Goal: Information Seeking & Learning: Check status

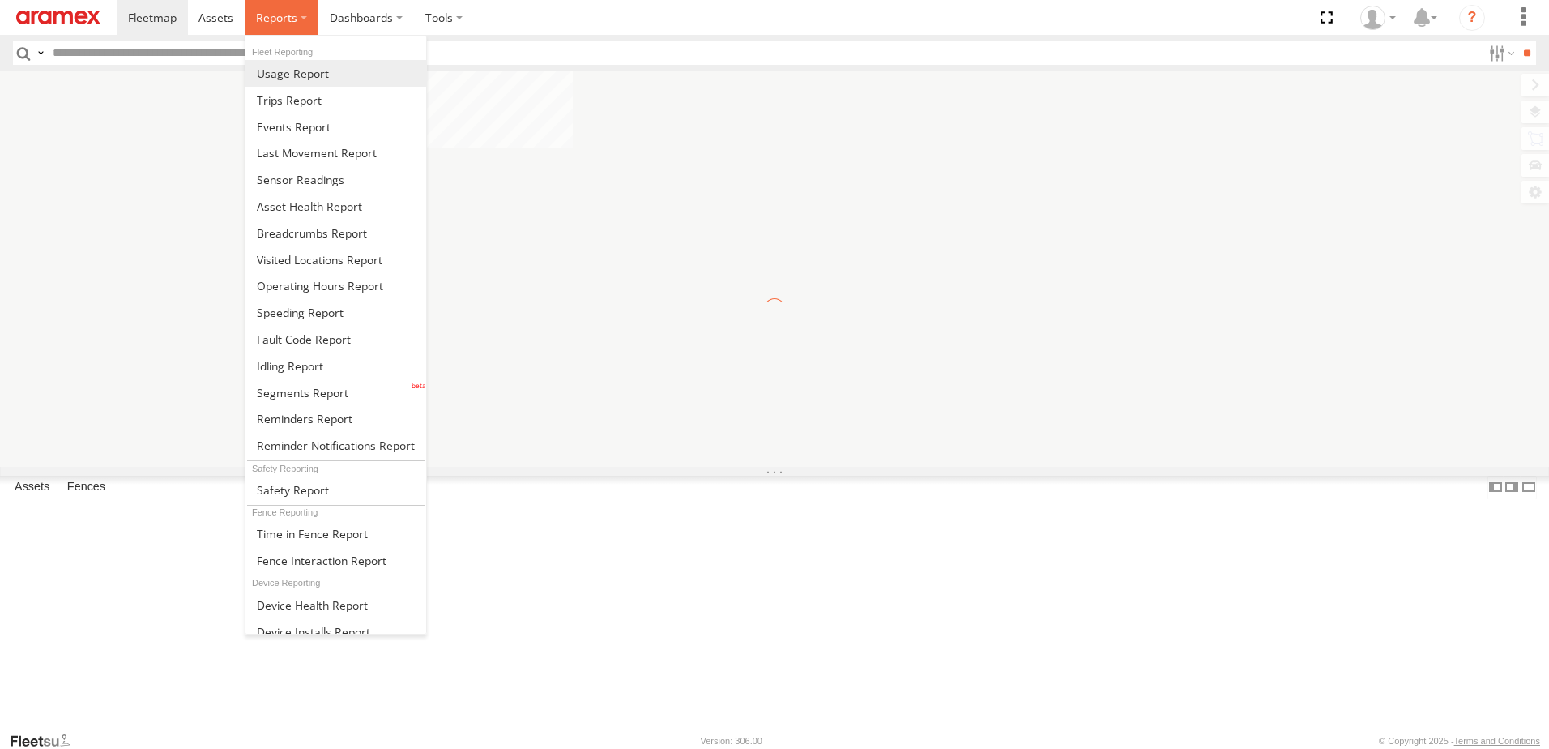
click at [287, 18] on span at bounding box center [276, 17] width 41 height 15
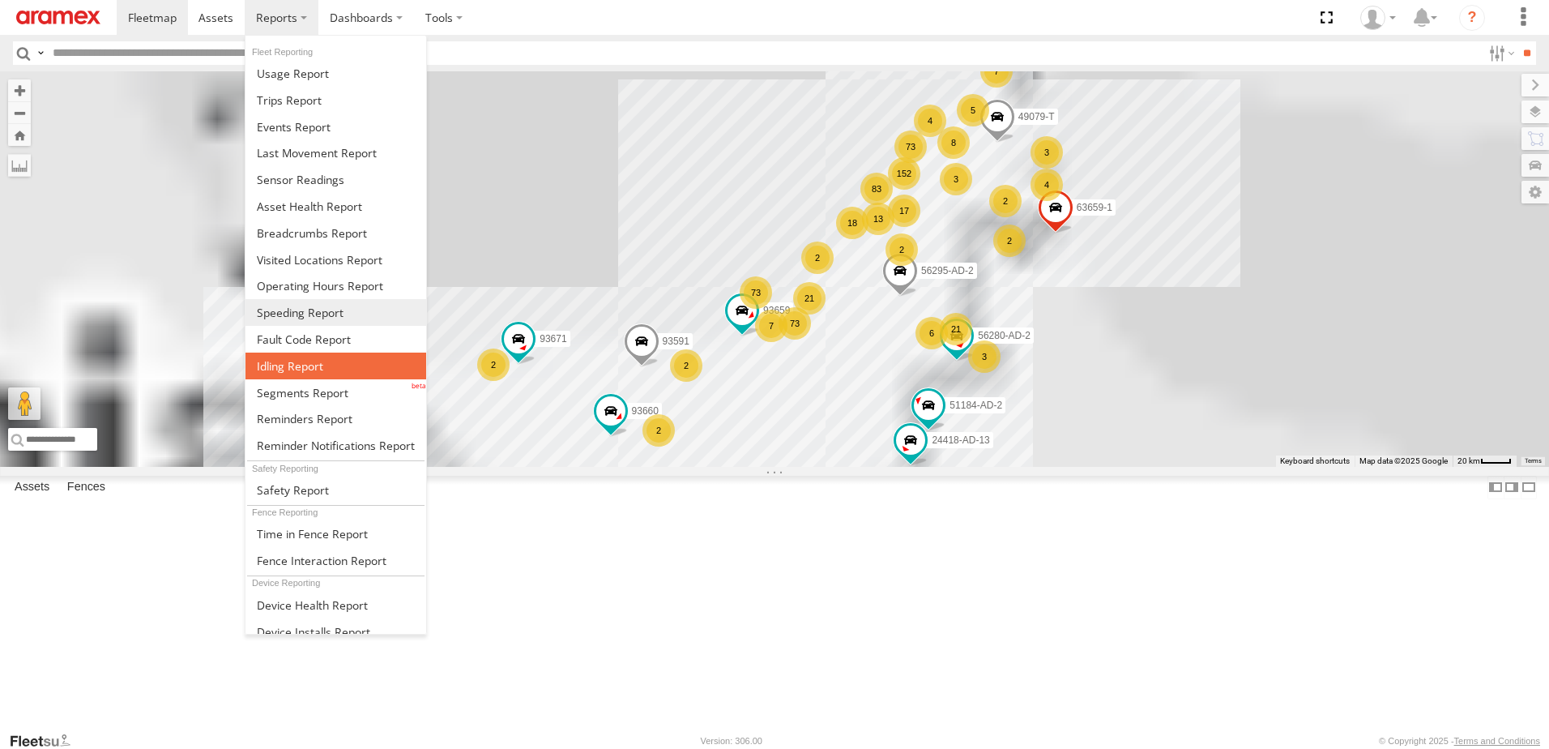
drag, startPoint x: 294, startPoint y: 364, endPoint x: 348, endPoint y: 314, distance: 74.0
click at [294, 364] on span at bounding box center [290, 365] width 66 height 15
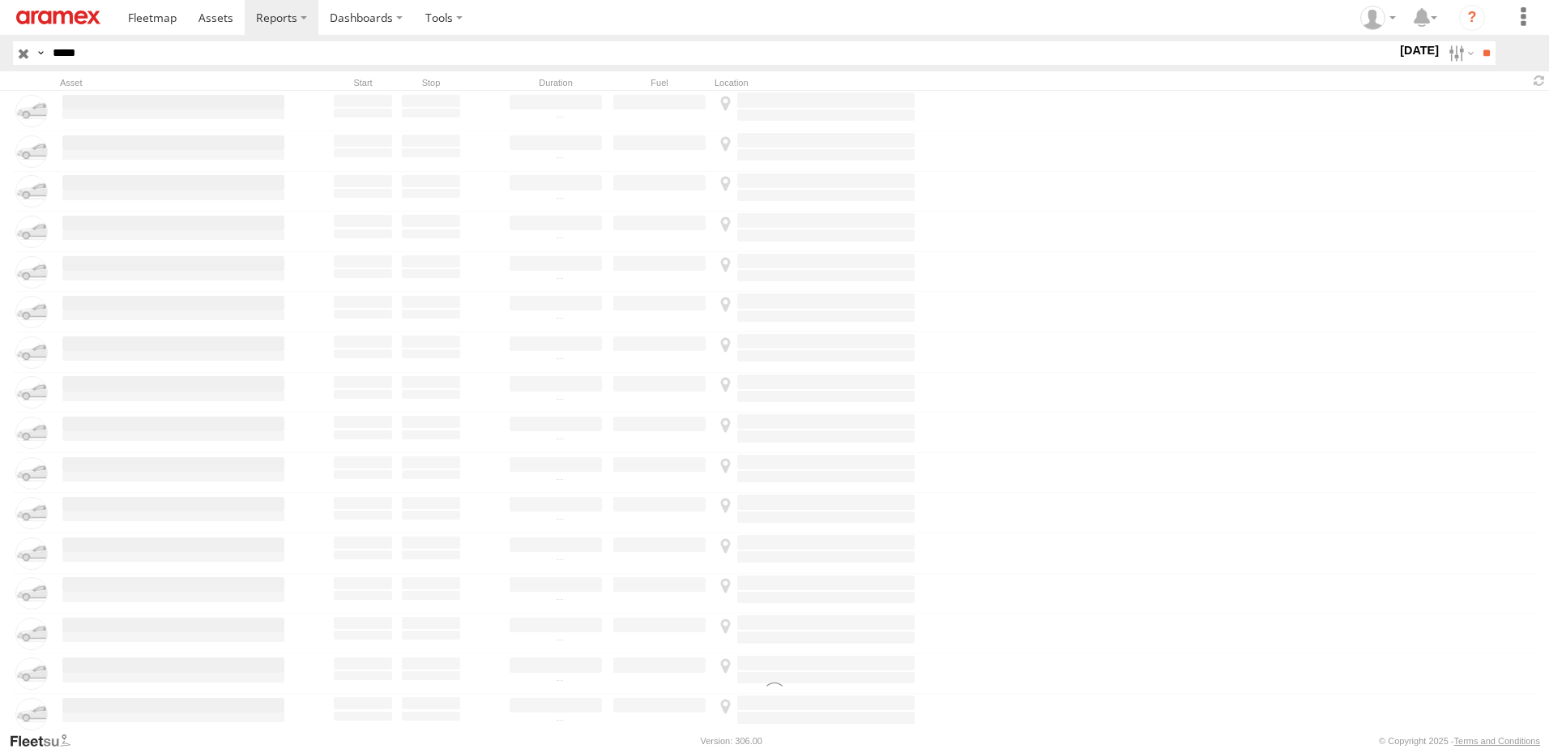
click at [311, 51] on input "*****" at bounding box center [721, 53] width 1351 height 24
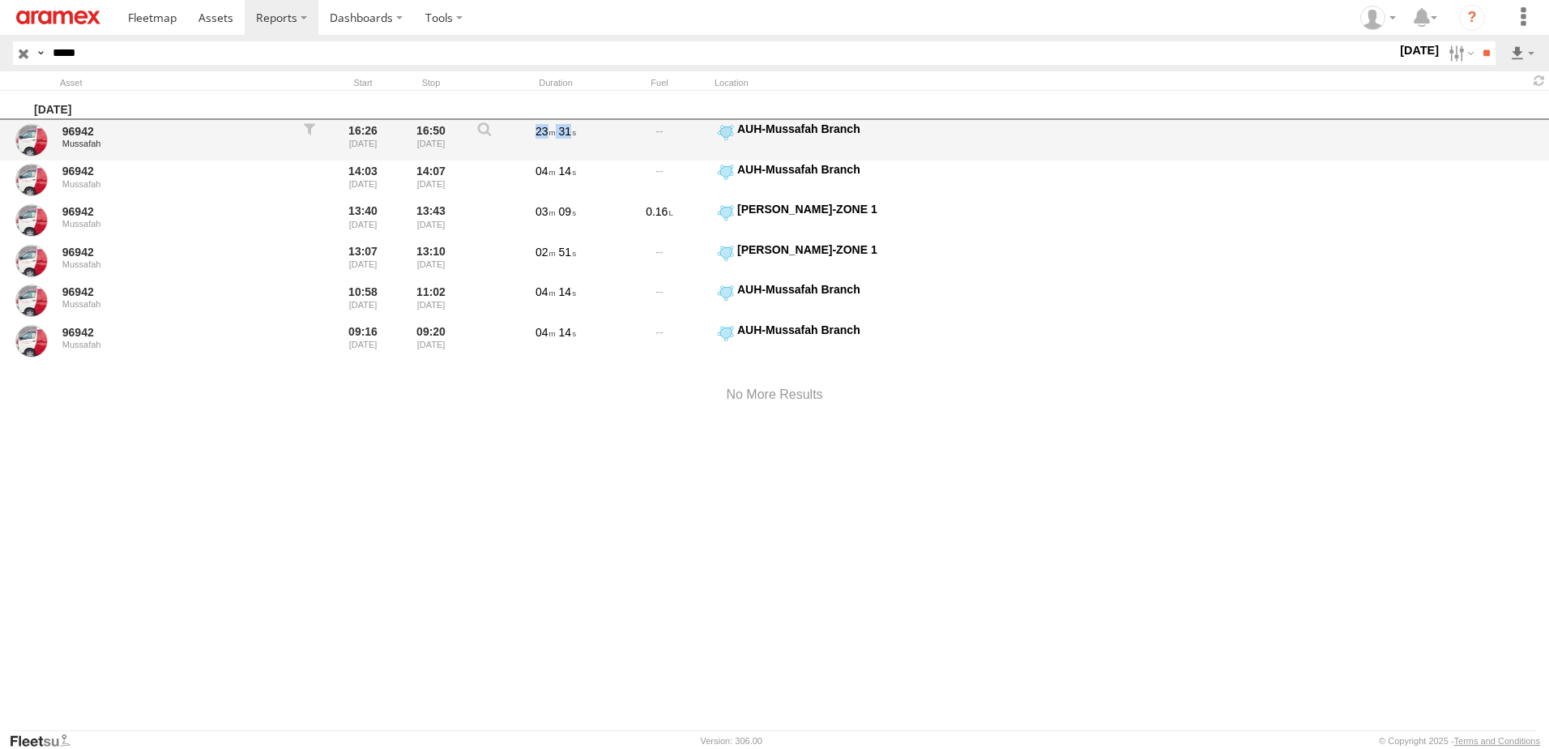
drag, startPoint x: 583, startPoint y: 131, endPoint x: 529, endPoint y: 135, distance: 53.6
click at [529, 135] on div "23 31" at bounding box center [555, 140] width 97 height 37
drag, startPoint x: 344, startPoint y: 128, endPoint x: 452, endPoint y: 129, distance: 108.6
click at [452, 129] on div "96942 Mussafah 16:26 29/08/2025 16:50 29/08/2025 23 31 AUH-Mussafah Branch 24.3…" at bounding box center [774, 140] width 1549 height 41
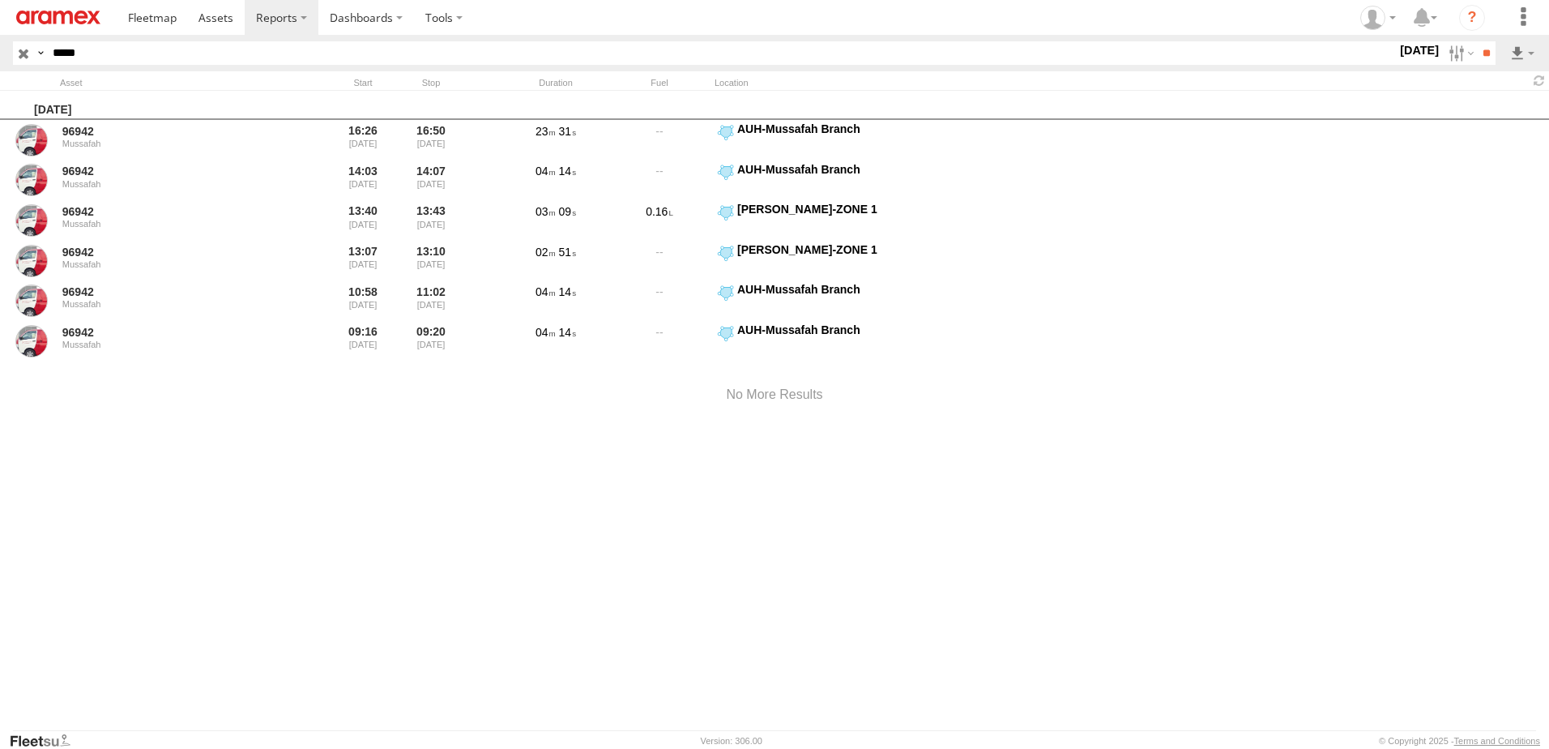
click at [589, 488] on div "Friday, 29th August 2025 96942 Mussafah 16:26 29/08/2025 16:50 29/08/2025 23 31…" at bounding box center [774, 411] width 1549 height 640
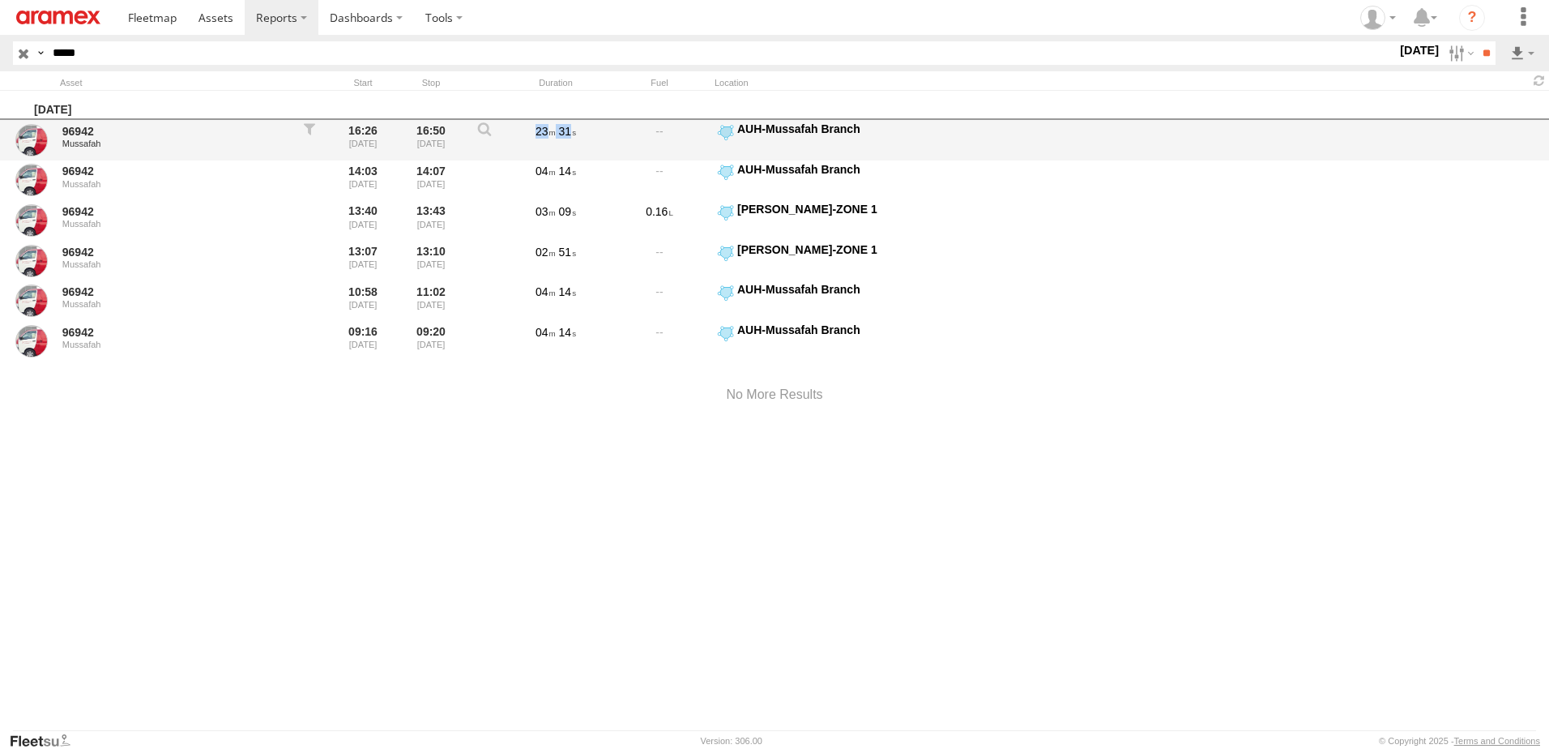
drag, startPoint x: 588, startPoint y: 132, endPoint x: 534, endPoint y: 135, distance: 54.3
click at [534, 135] on div "23 31" at bounding box center [555, 140] width 97 height 37
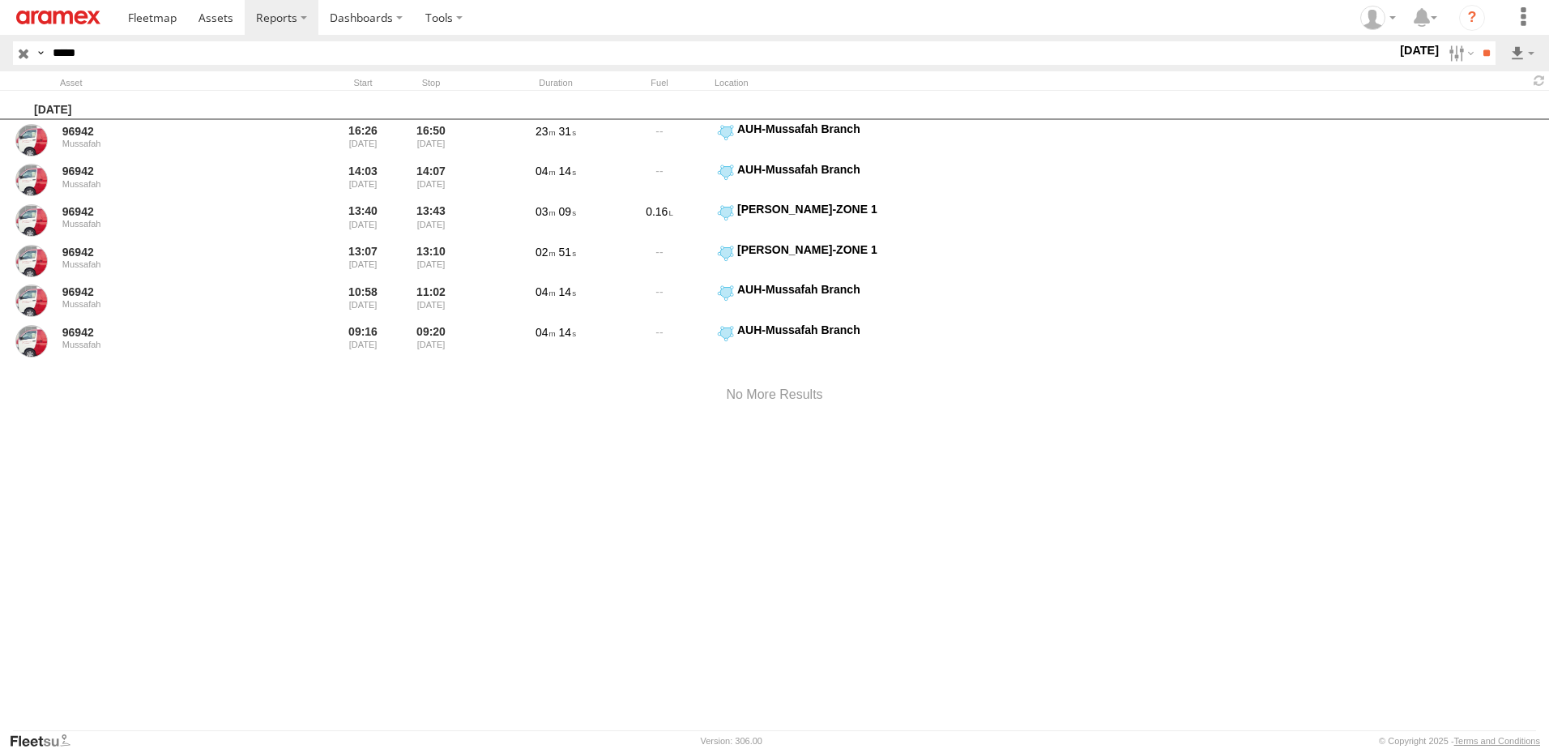
click at [563, 502] on div "Friday, 29th August 2025 96942 Mussafah 16:26 29/08/2025 16:50 29/08/2025 23 31…" at bounding box center [774, 411] width 1549 height 640
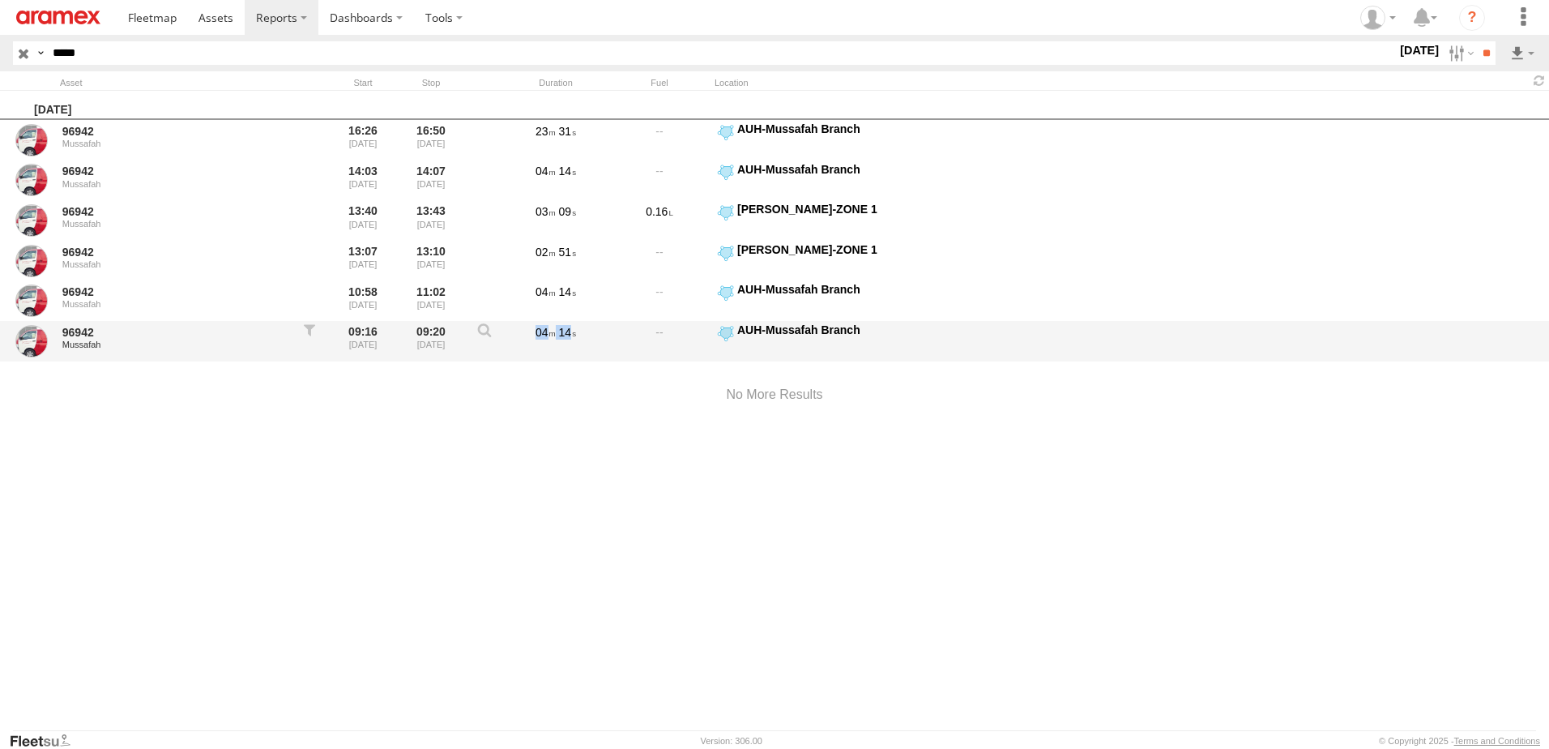
drag, startPoint x: 532, startPoint y: 327, endPoint x: 584, endPoint y: 328, distance: 52.7
click at [584, 328] on div "04 14" at bounding box center [555, 341] width 97 height 37
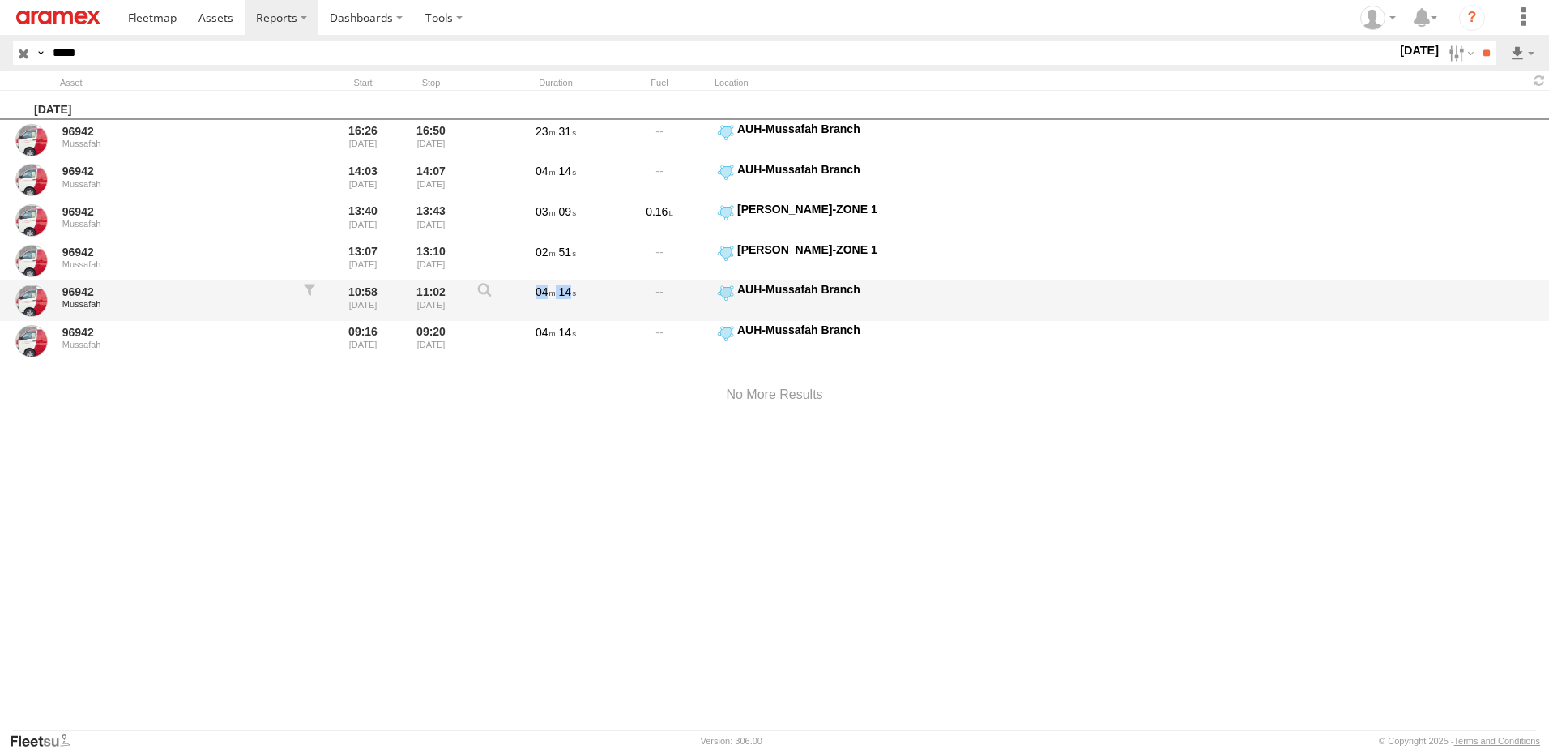
drag, startPoint x: 584, startPoint y: 328, endPoint x: 579, endPoint y: 287, distance: 41.7
click at [579, 287] on div "04 14" at bounding box center [555, 300] width 97 height 37
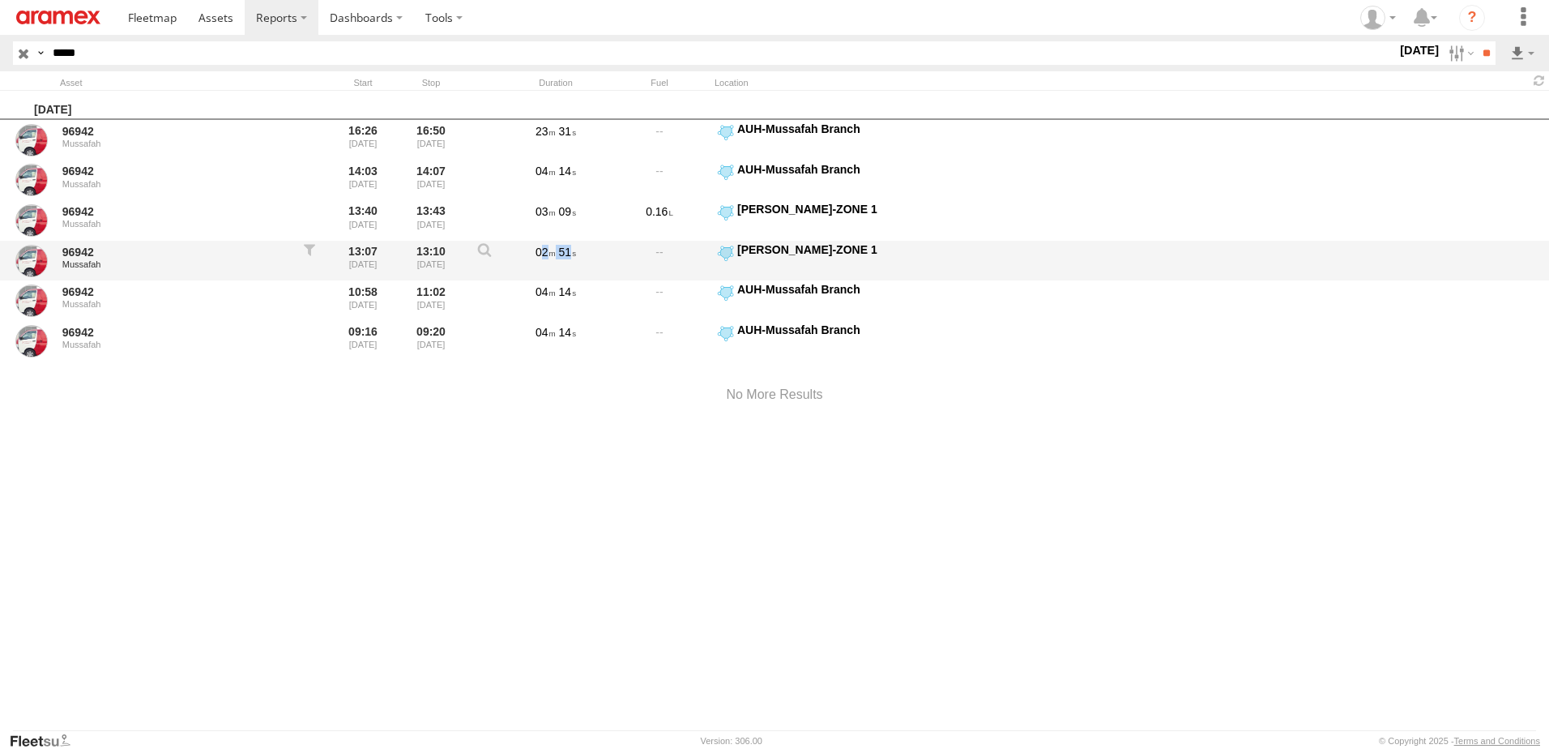
drag, startPoint x: 579, startPoint y: 287, endPoint x: 582, endPoint y: 254, distance: 32.6
click at [582, 254] on div "02 51" at bounding box center [555, 260] width 97 height 37
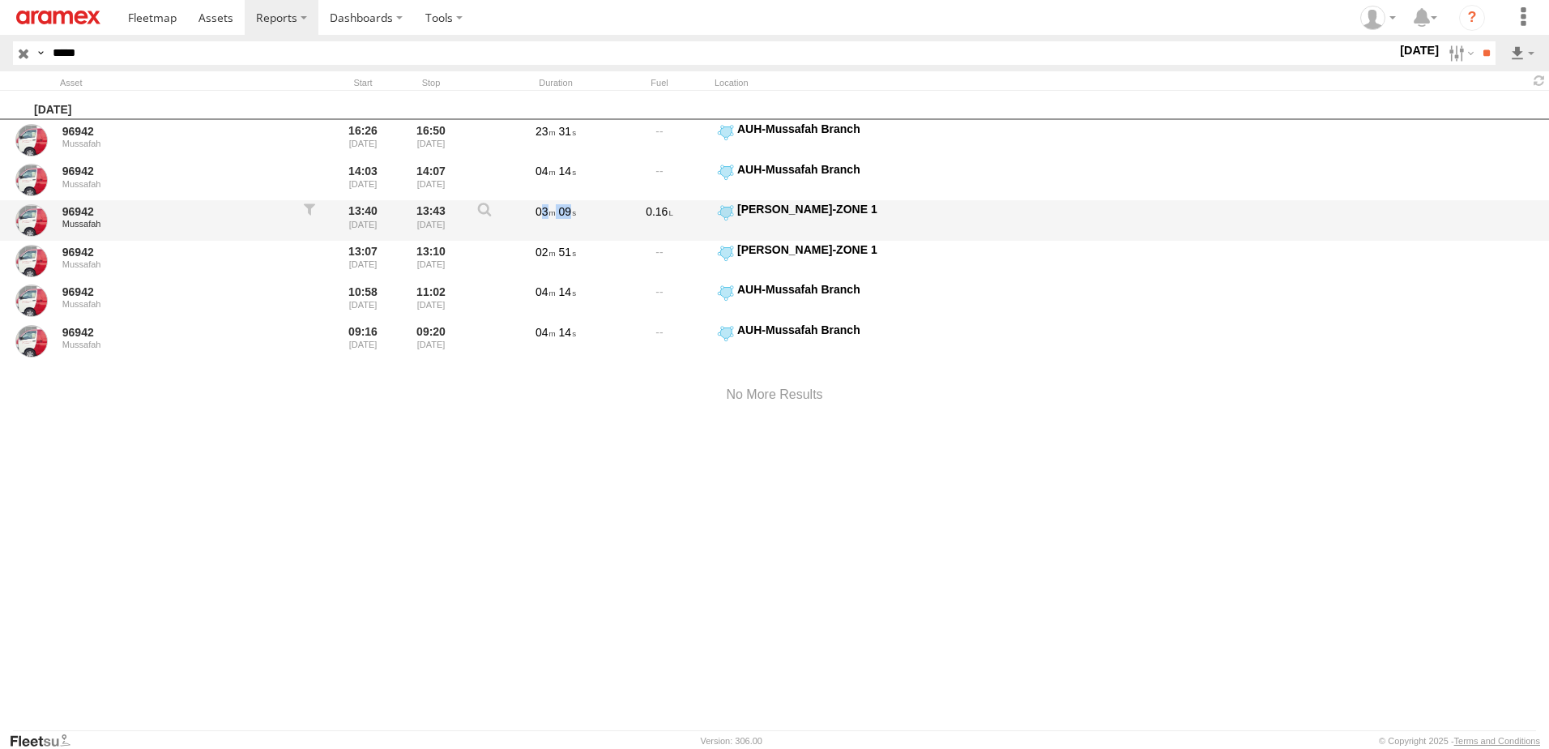
drag, startPoint x: 582, startPoint y: 254, endPoint x: 590, endPoint y: 212, distance: 43.7
click at [590, 212] on div "03 09" at bounding box center [555, 220] width 97 height 37
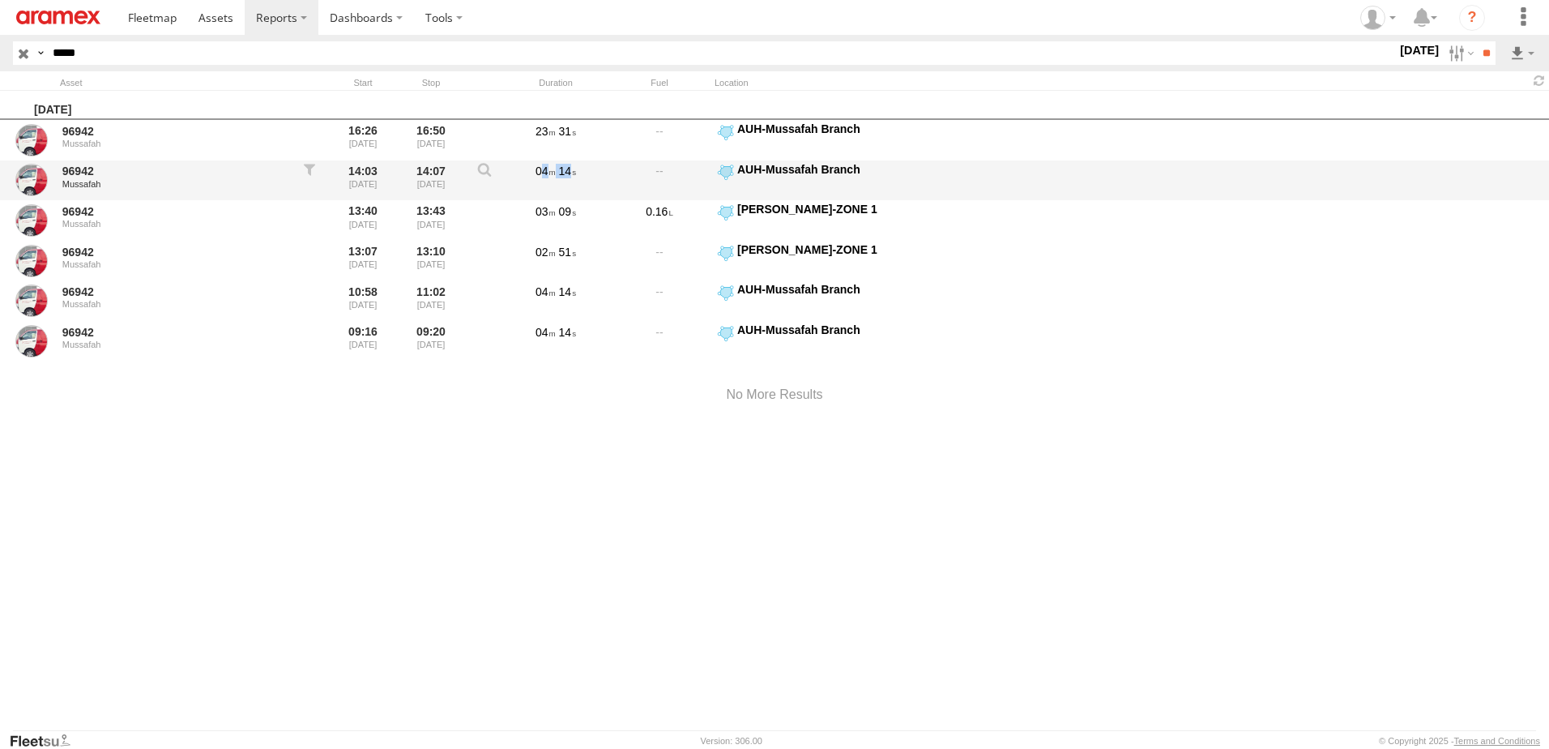
drag, startPoint x: 590, startPoint y: 212, endPoint x: 573, endPoint y: 178, distance: 37.3
click at [573, 178] on div "04 14" at bounding box center [555, 180] width 97 height 37
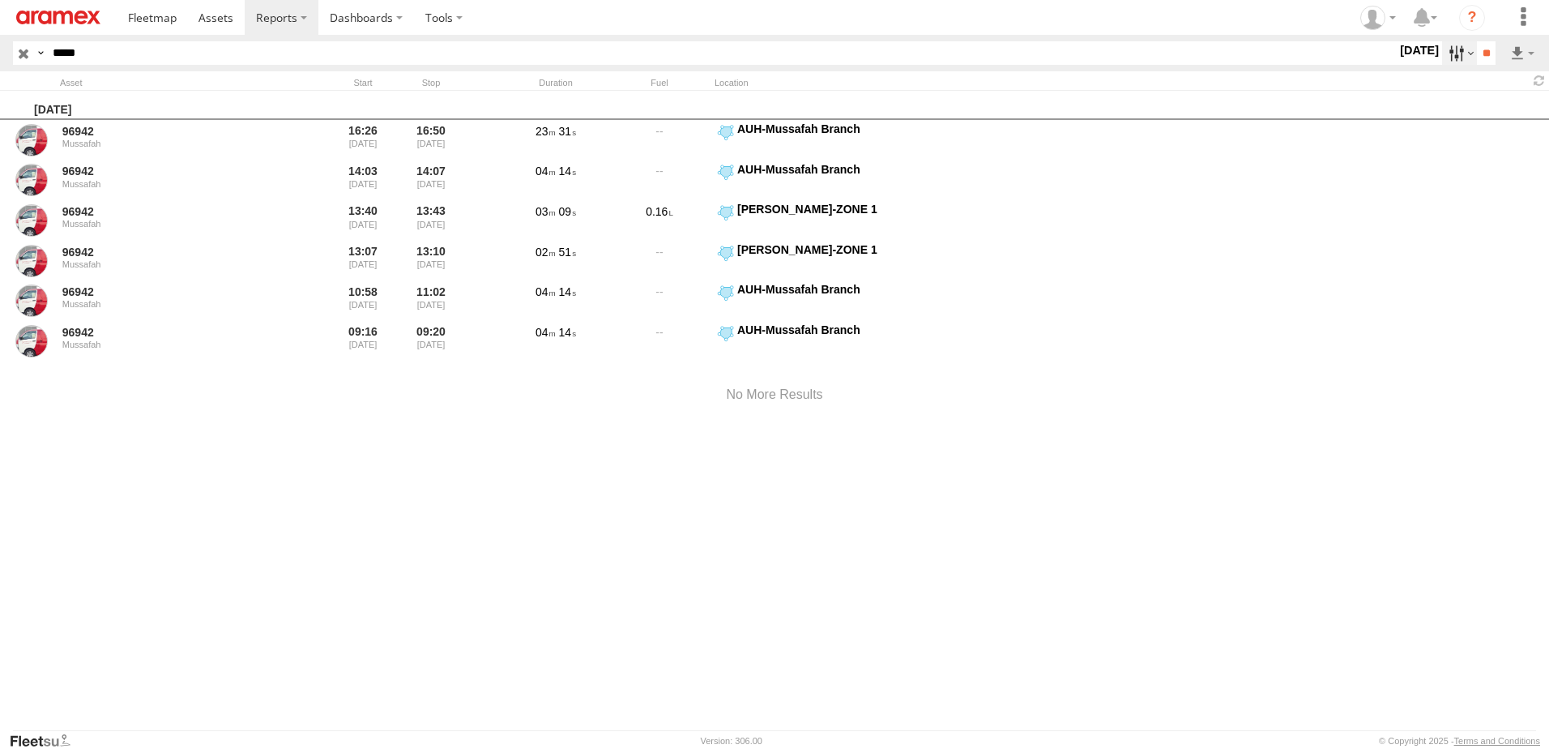
click at [1456, 56] on label at bounding box center [1459, 53] width 35 height 24
click at [0, 0] on span "> 10min" at bounding box center [0, 0] width 0 height 0
click at [1397, 65] on div "> 1min > 5min > 10min" at bounding box center [1397, 53] width 0 height 24
click at [1397, 64] on label "> 10min" at bounding box center [1397, 53] width 0 height 21
click at [1448, 62] on label at bounding box center [1459, 53] width 35 height 24
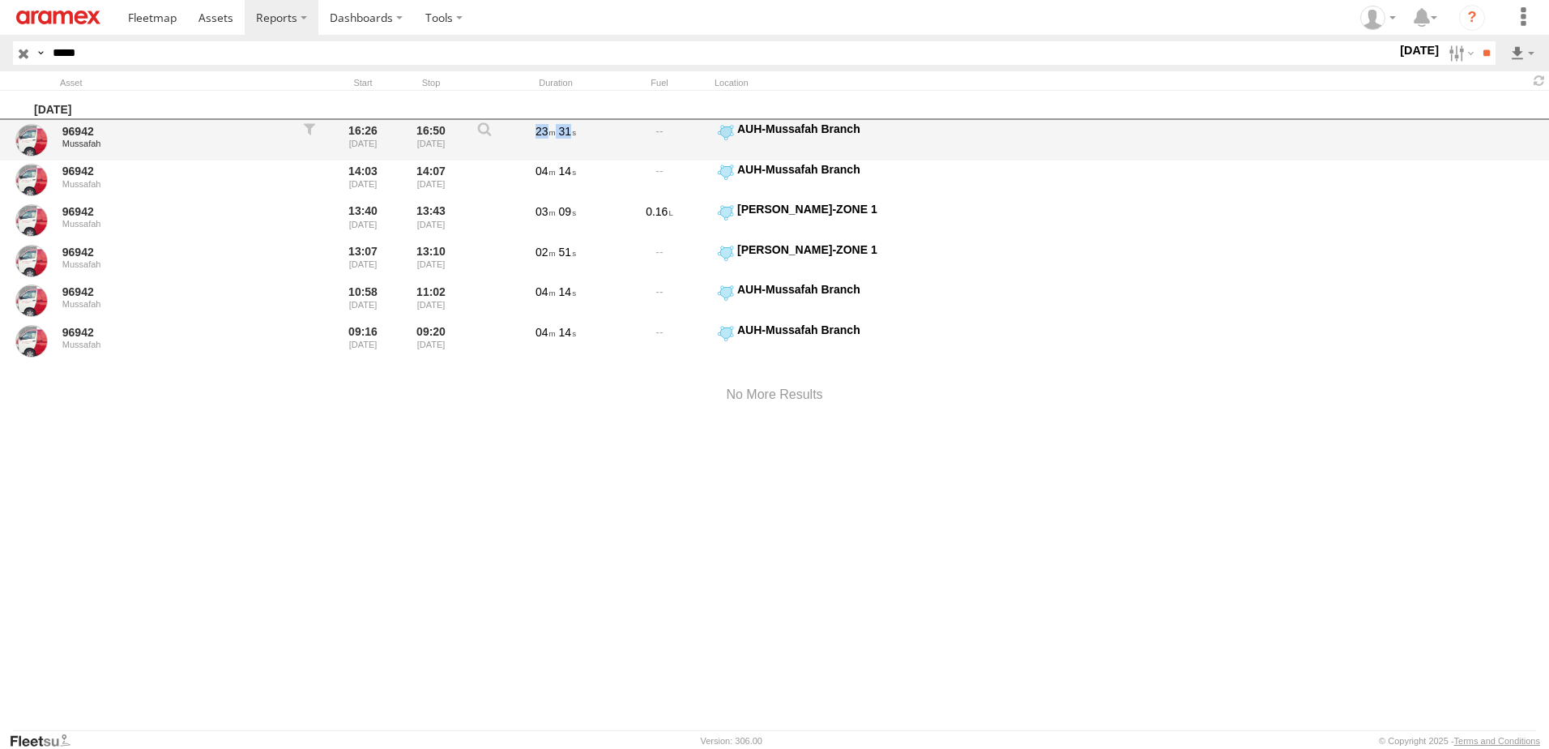
drag, startPoint x: 622, startPoint y: 136, endPoint x: 529, endPoint y: 136, distance: 93.2
click at [529, 136] on div "96942 Mussafah 16:26 29/08/2025 16:50 29/08/2025 23 31 AUH-Mussafah Branch 24.3…" at bounding box center [774, 140] width 1549 height 41
